Goal: Information Seeking & Learning: Learn about a topic

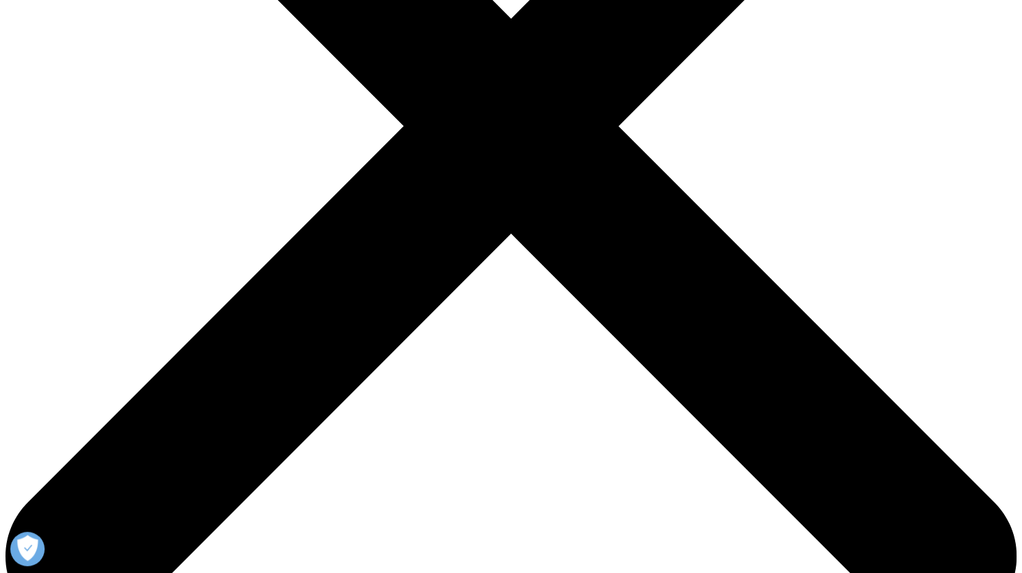
scroll to position [396, 0]
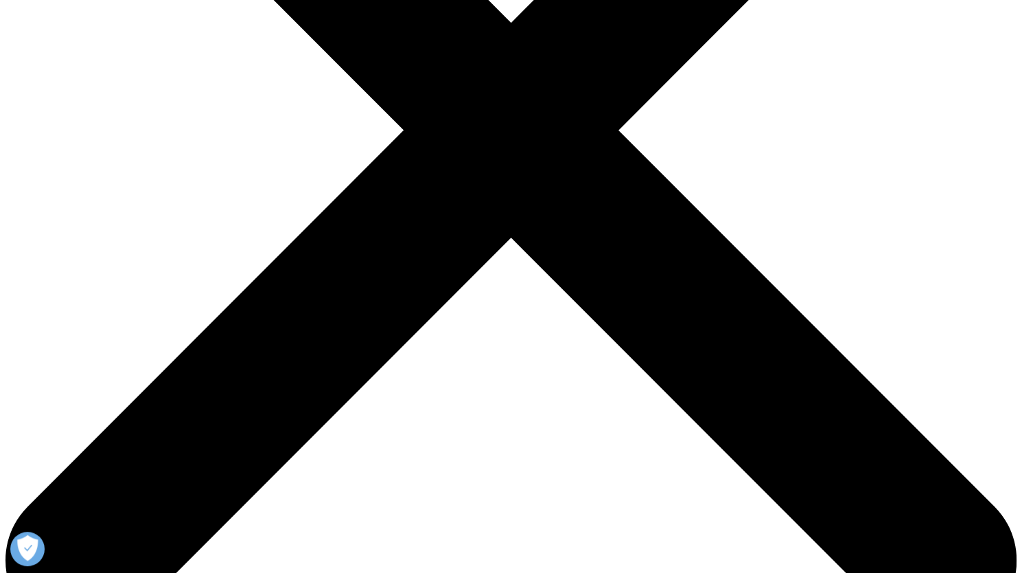
drag, startPoint x: 1032, startPoint y: 98, endPoint x: 1031, endPoint y: 222, distance: 124.3
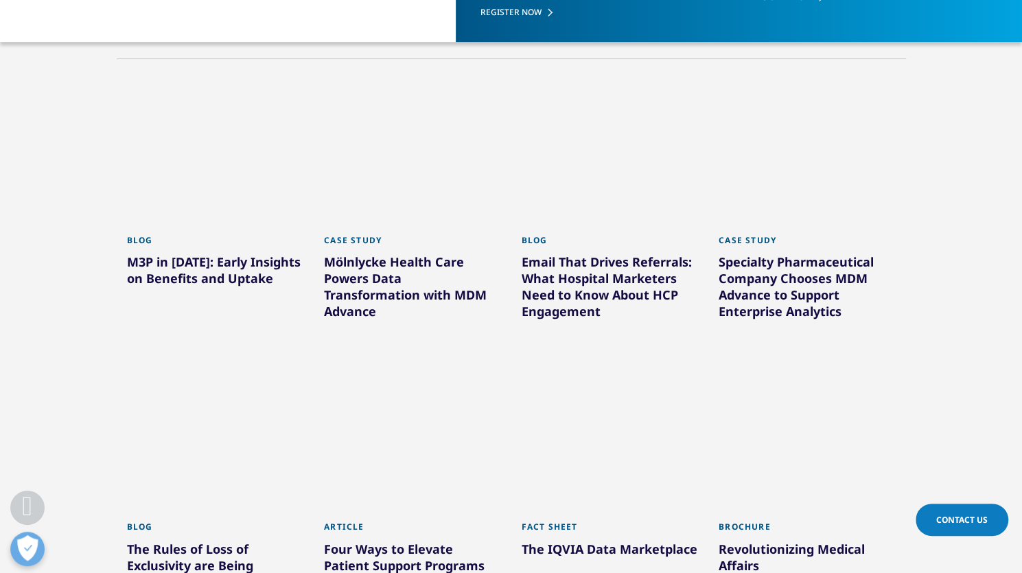
click at [1022, 222] on html "Clear Search Loading [DOMAIN_NAME] [GEOGRAPHIC_DATA] Choose a Region Contact Us" at bounding box center [511, 473] width 1022 height 1739
